Goal: Task Accomplishment & Management: Use online tool/utility

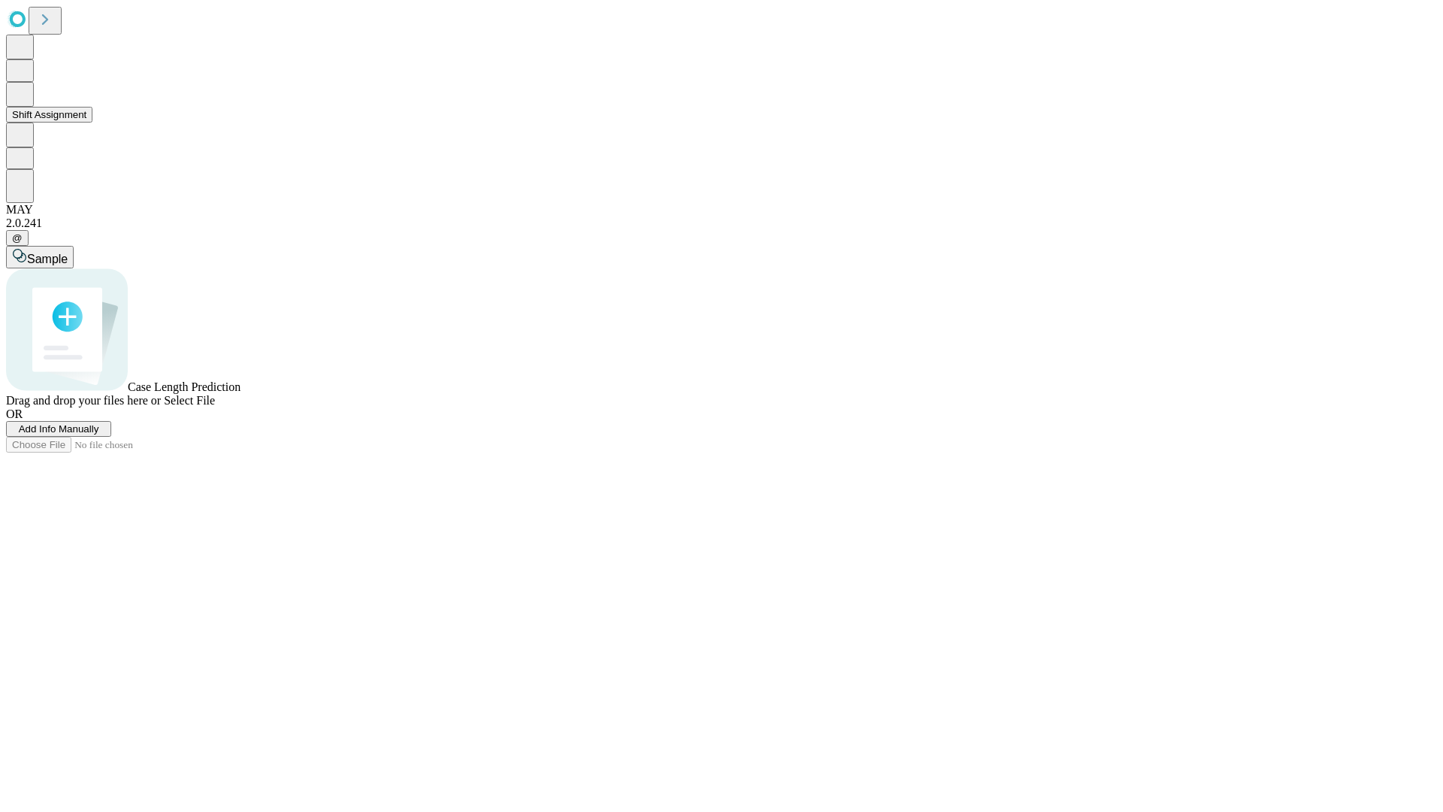
click at [92, 123] on button "Shift Assignment" at bounding box center [49, 115] width 86 height 16
